Goal: Check status: Check status

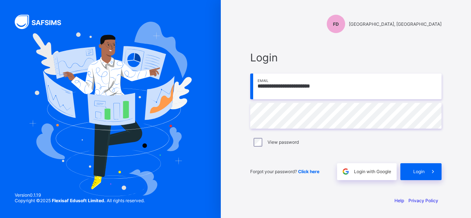
type input "**********"
click at [415, 171] on span "Login" at bounding box center [419, 172] width 11 height 6
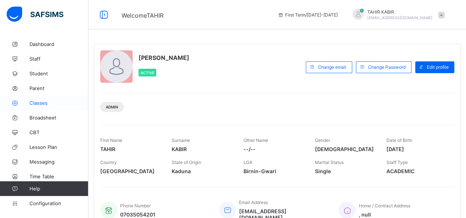
click at [22, 105] on icon at bounding box center [14, 104] width 29 height 6
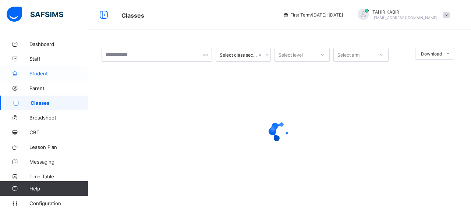
click at [35, 75] on span "Student" at bounding box center [58, 74] width 59 height 6
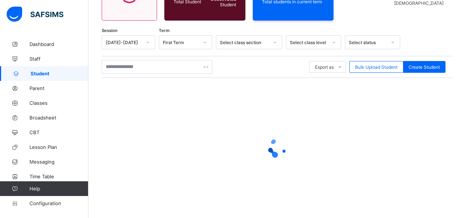
scroll to position [107, 0]
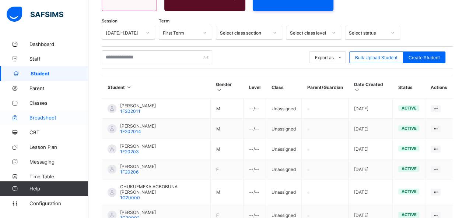
click at [44, 115] on span "Broadsheet" at bounding box center [58, 118] width 59 height 6
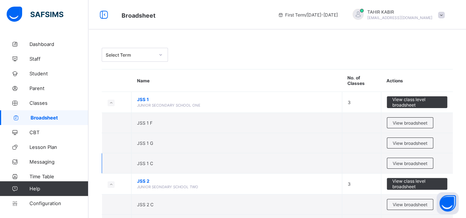
click at [147, 162] on span "JSS 1 C" at bounding box center [145, 164] width 16 height 6
click at [416, 162] on span "View broadsheet" at bounding box center [410, 164] width 35 height 6
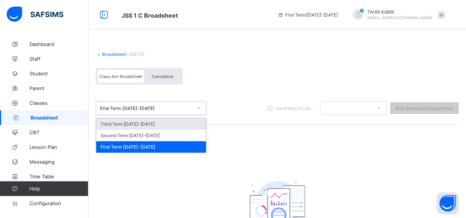
click at [124, 123] on div "Third Term [DATE]-[DATE]" at bounding box center [151, 124] width 110 height 11
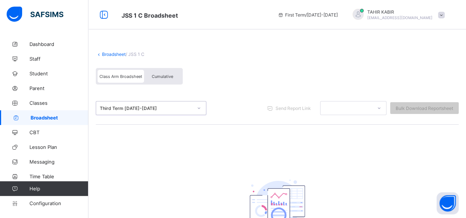
click at [199, 106] on icon at bounding box center [199, 108] width 4 height 7
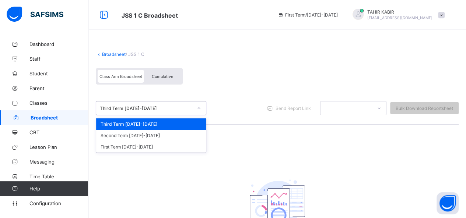
click at [199, 106] on icon at bounding box center [199, 108] width 4 height 7
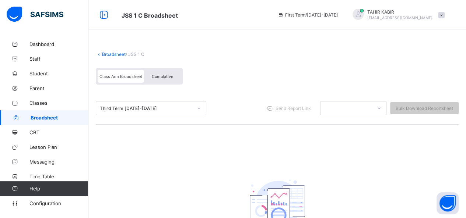
click at [339, 18] on div "First Term / [DATE]-[DATE]" at bounding box center [307, 14] width 67 height 29
click at [336, 17] on div "First Term / [DATE]-[DATE]" at bounding box center [307, 14] width 67 height 29
click at [139, 76] on span "Class Arm Broadsheet" at bounding box center [120, 76] width 43 height 5
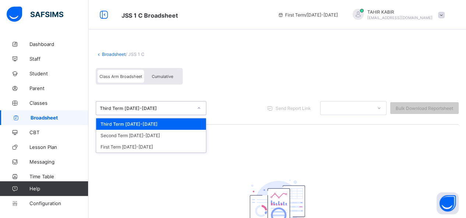
click at [143, 108] on div "Third Term [DATE]-[DATE]" at bounding box center [146, 109] width 93 height 6
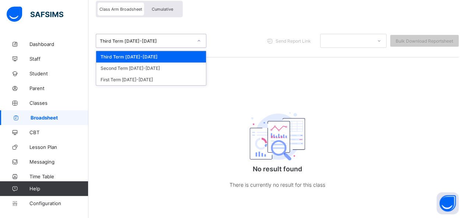
scroll to position [68, 0]
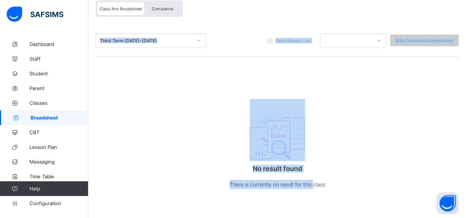
drag, startPoint x: 317, startPoint y: 190, endPoint x: 466, endPoint y: -31, distance: 267.4
click at [466, 0] on html "JSS 1 C Broadsheet First Term / [DATE]-[DATE] [PERSON_NAME] [EMAIL_ADDRESS][DOM…" at bounding box center [233, 75] width 466 height 287
